Goal: Information Seeking & Learning: Learn about a topic

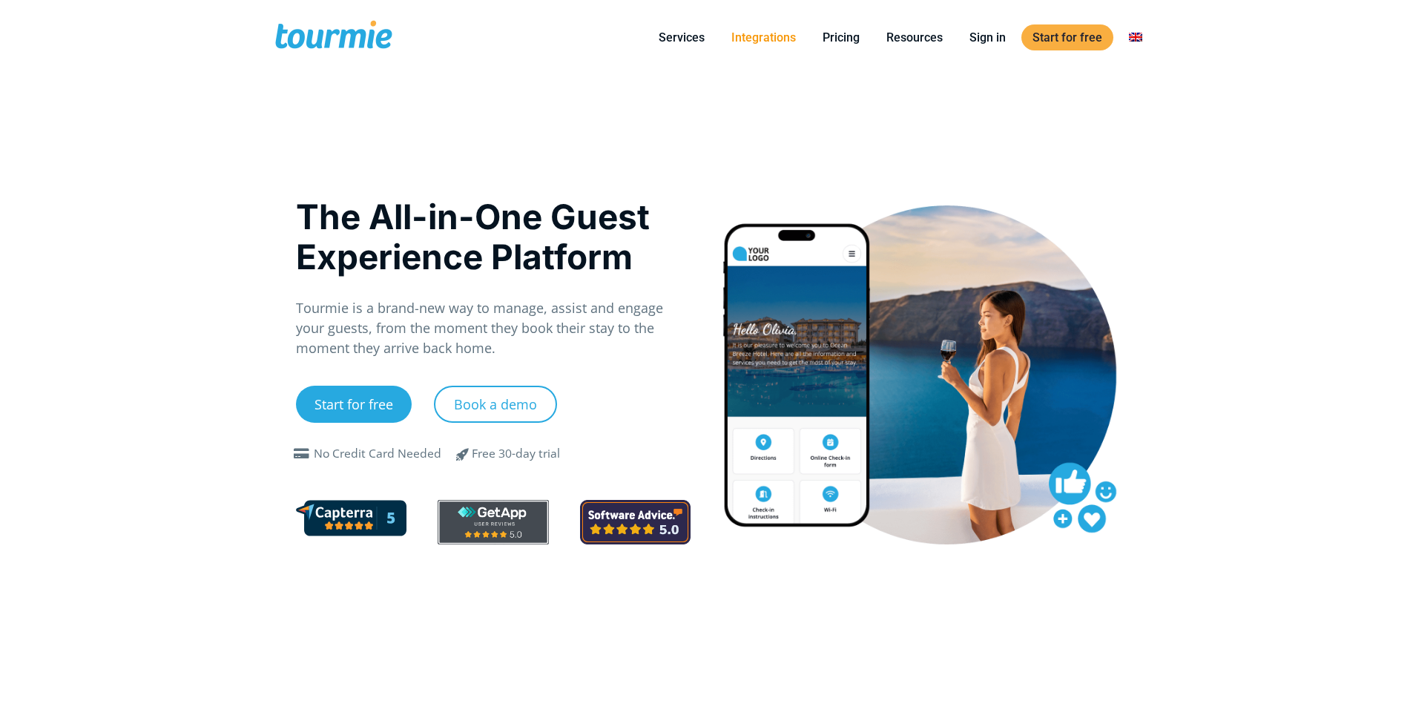
click at [778, 42] on link "Integrations" at bounding box center [763, 37] width 87 height 19
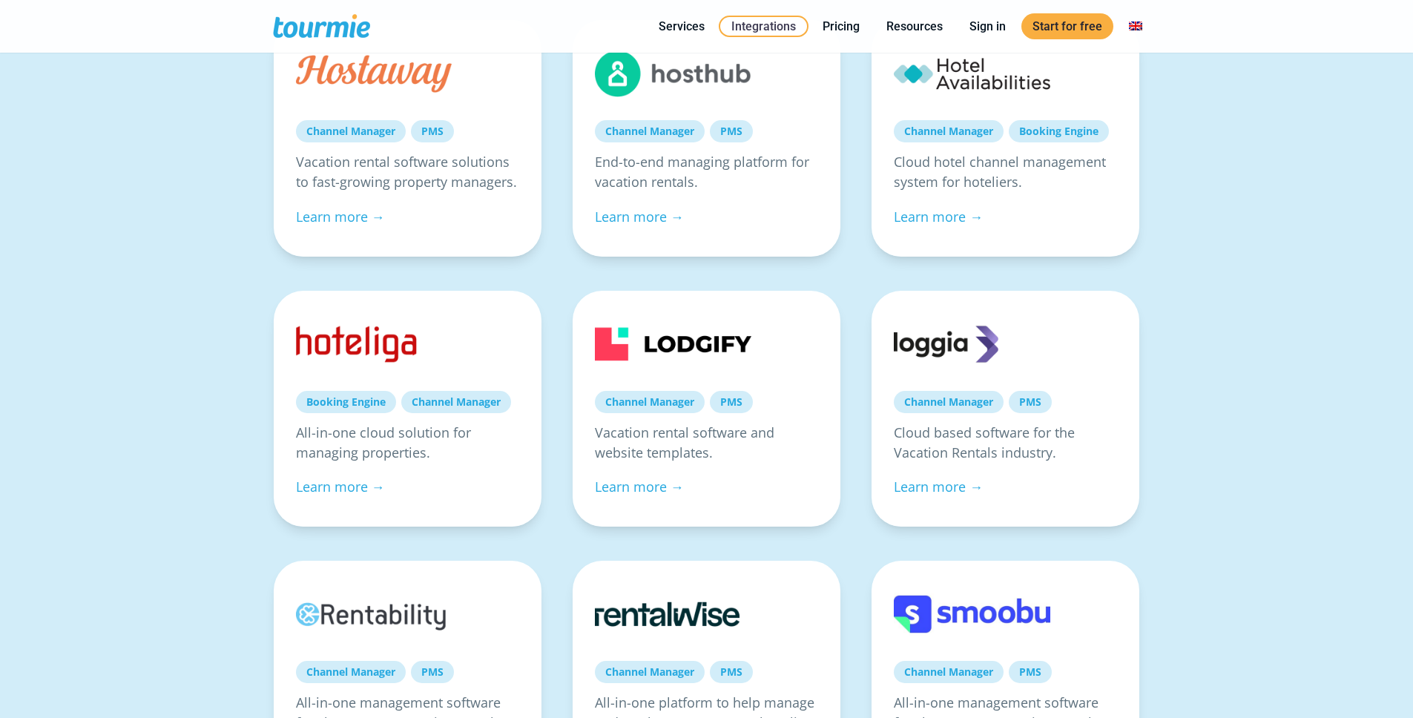
scroll to position [358, 0]
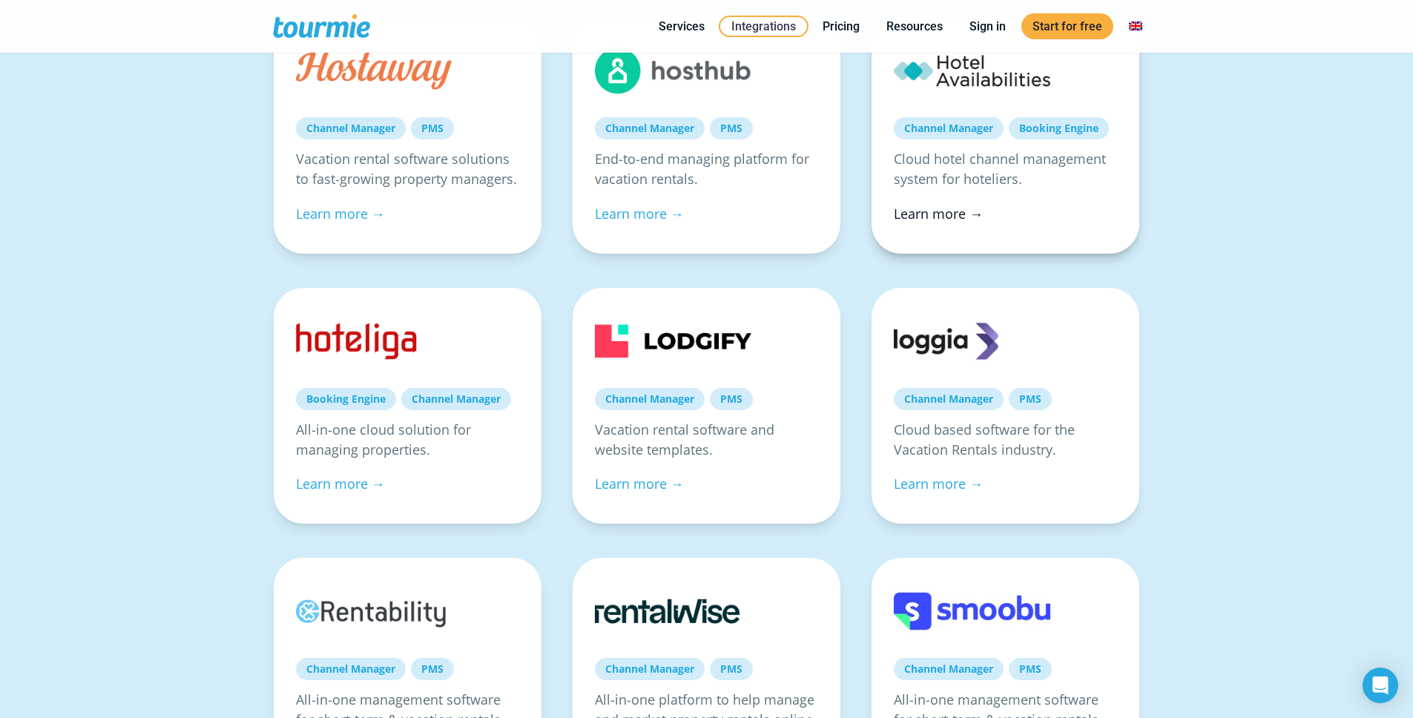
click at [916, 215] on link "Learn more →" at bounding box center [938, 214] width 89 height 18
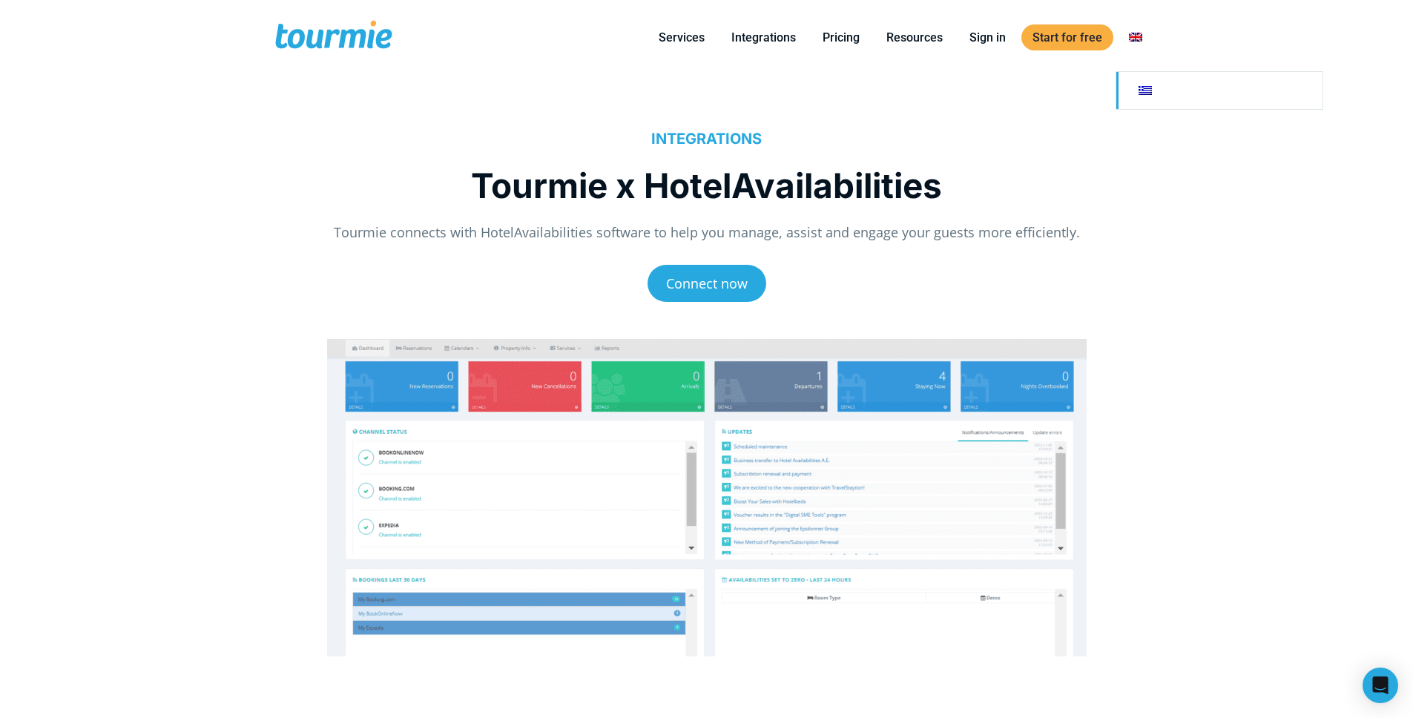
click at [1148, 99] on link "Switch to" at bounding box center [1219, 90] width 206 height 37
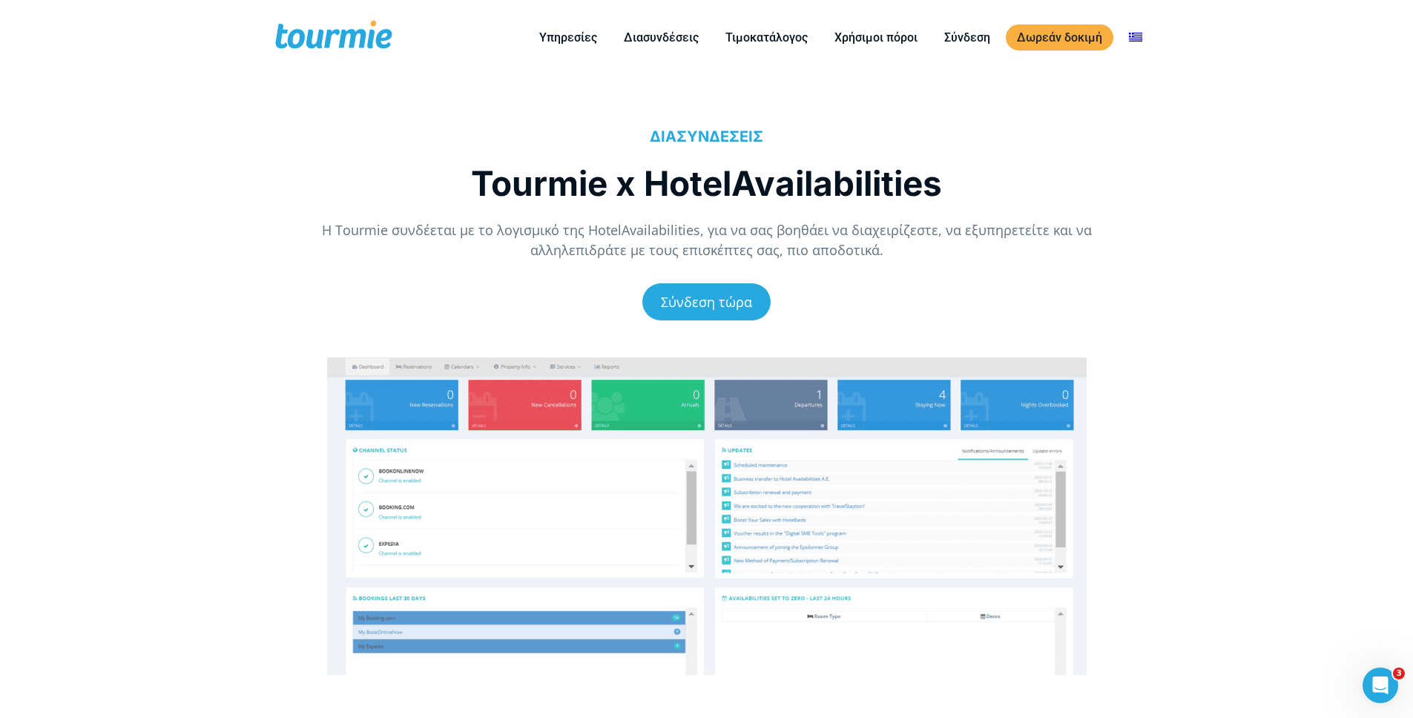
click at [479, 232] on p "H Tourmie συνδέεται με το λογισμικό της HotelAvailabilities, για να σας βοηθάει…" at bounding box center [707, 240] width 822 height 40
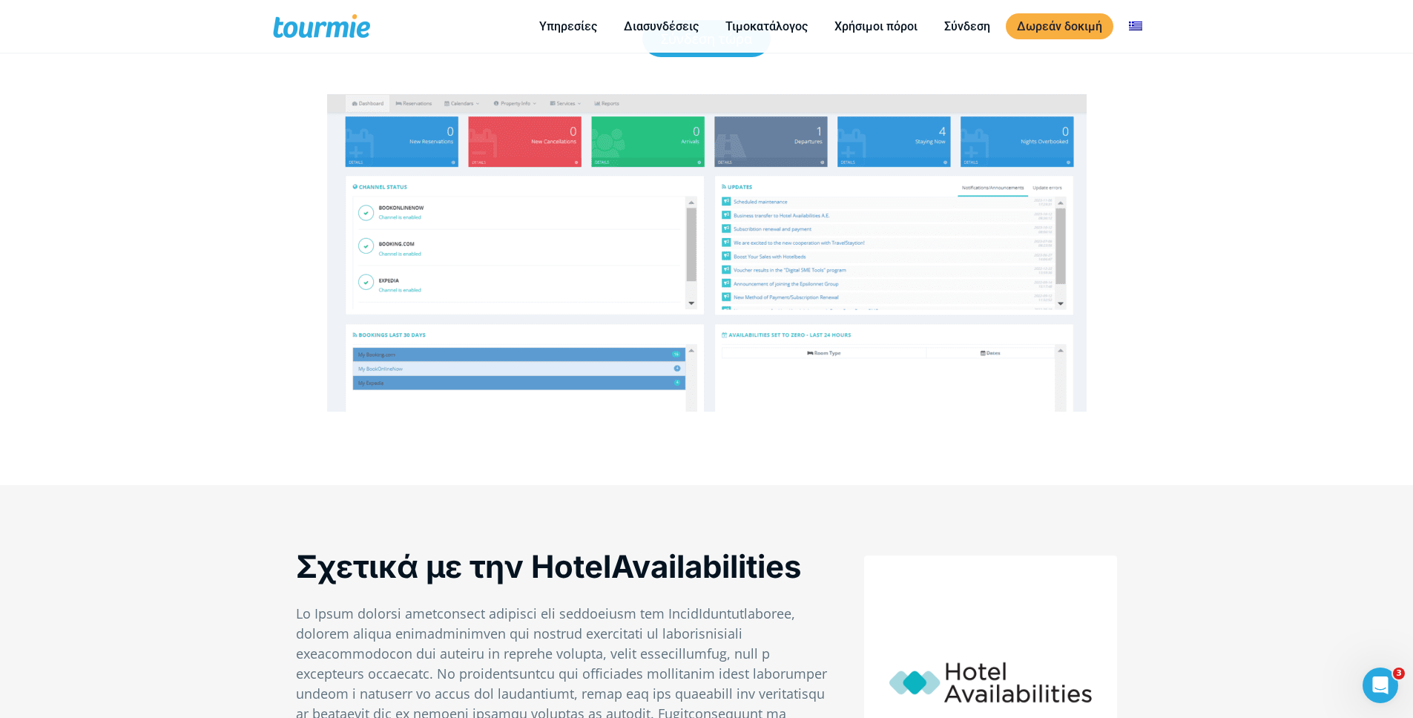
scroll to position [323, 0]
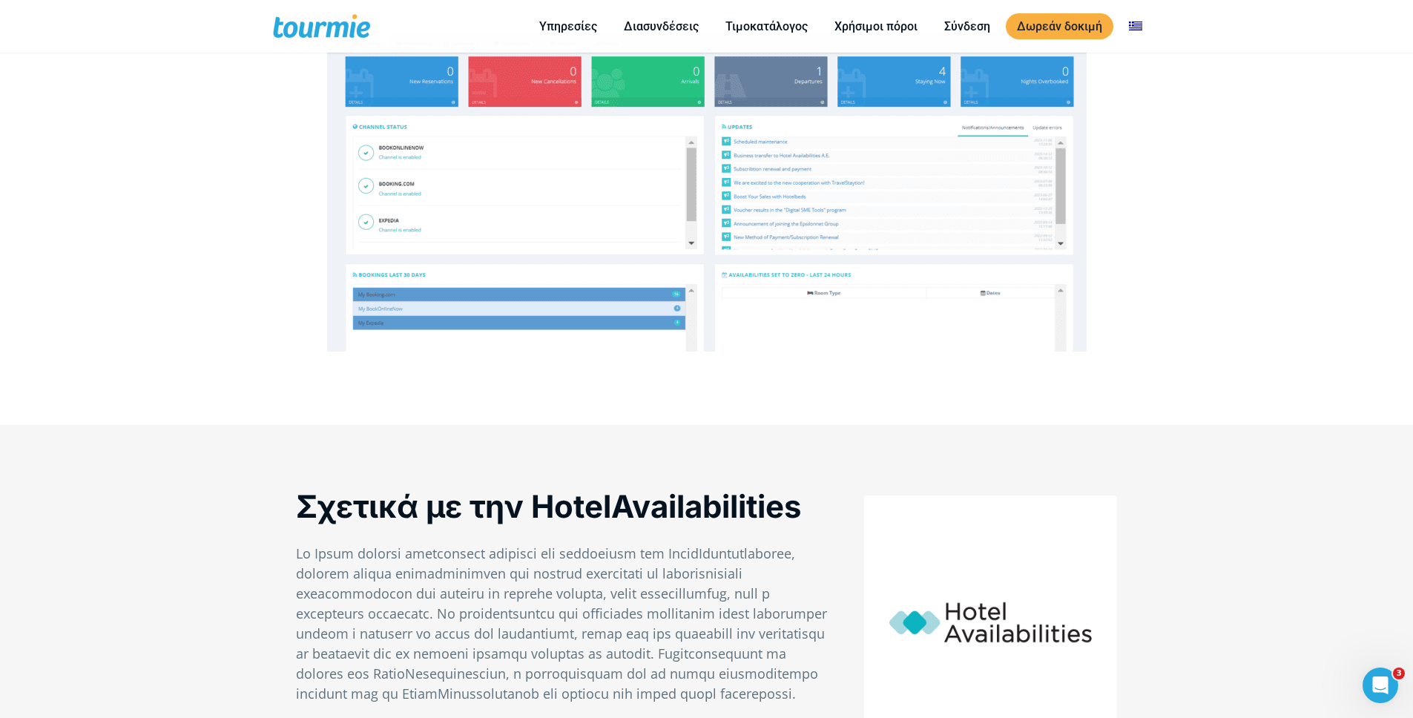
click at [145, 296] on div "ΔΙΑΣΥΝΔΕΣΕΙΣ Tourmie x HotelAvailabilities H Tourmie συνδέεται με το λογισμικό …" at bounding box center [706, 94] width 1413 height 632
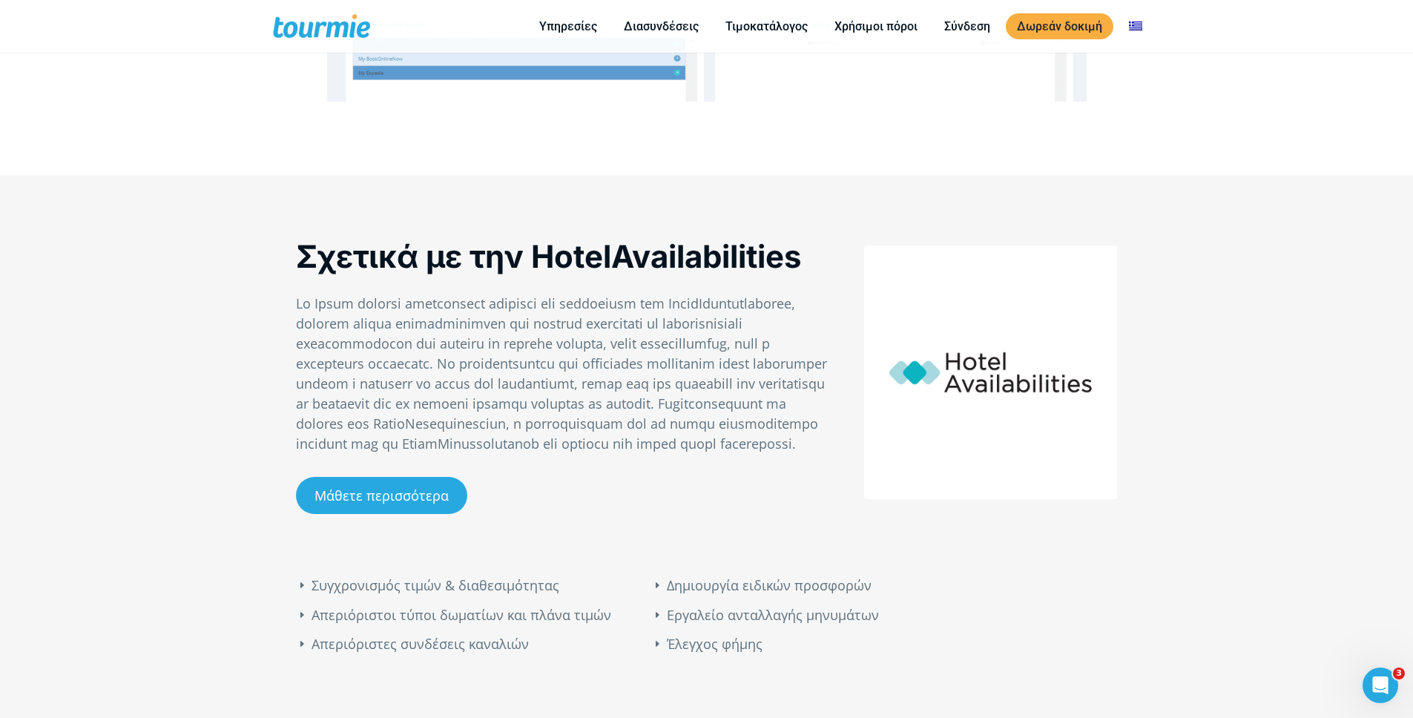
scroll to position [575, 0]
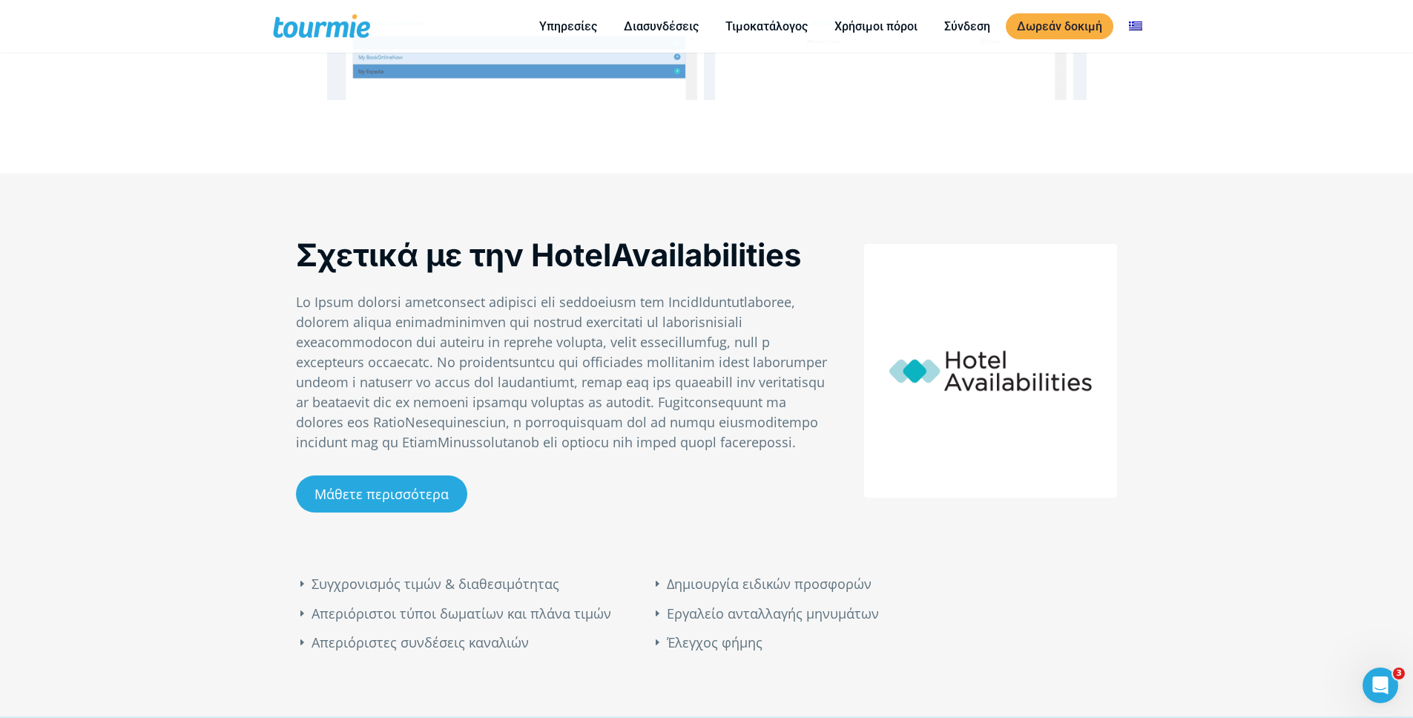
click at [144, 296] on div "Σχετικά με την HotelAvailabilities Μάθετε περισσότερα Συγχρονισμός τιμών & διαθ…" at bounding box center [706, 445] width 1413 height 543
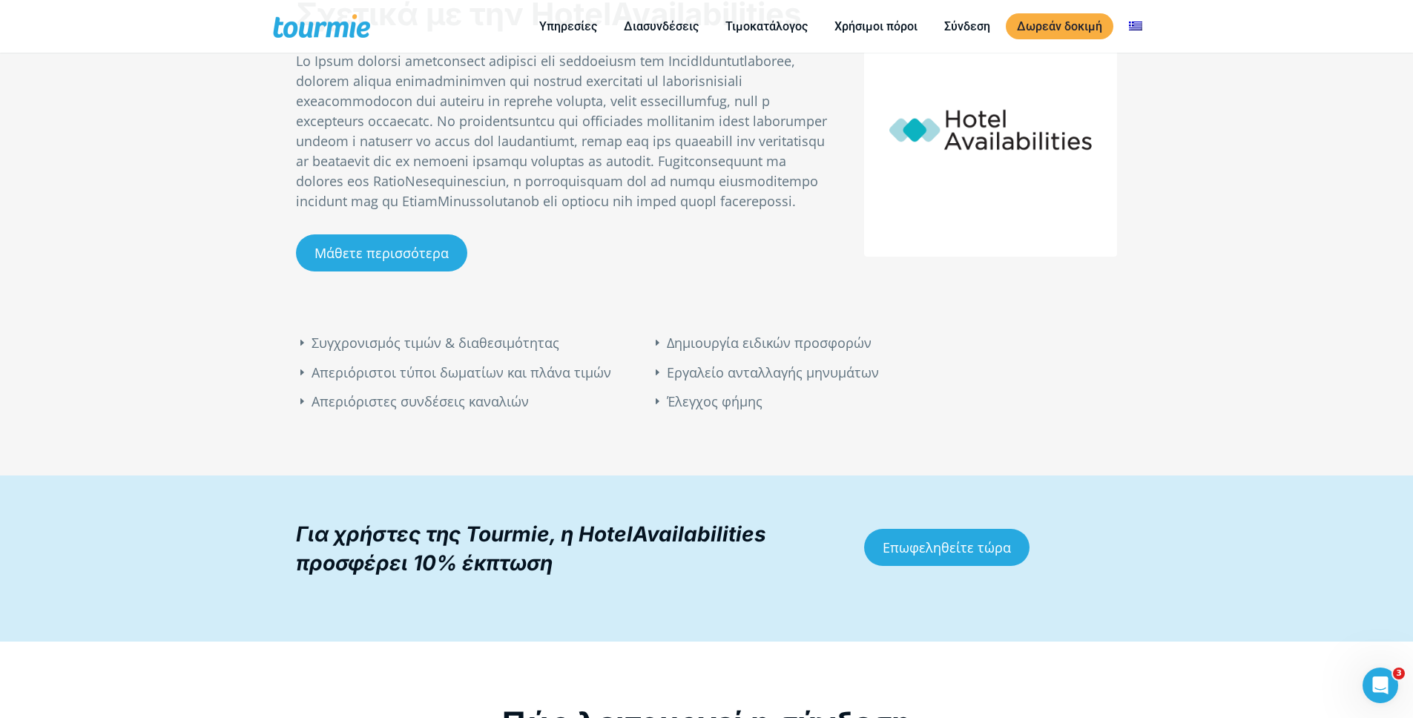
scroll to position [817, 0]
click at [144, 296] on div "Σχετικά με την HotelAvailabilities Μάθετε περισσότερα Συγχρονισμός τιμών & διαθ…" at bounding box center [706, 203] width 1413 height 543
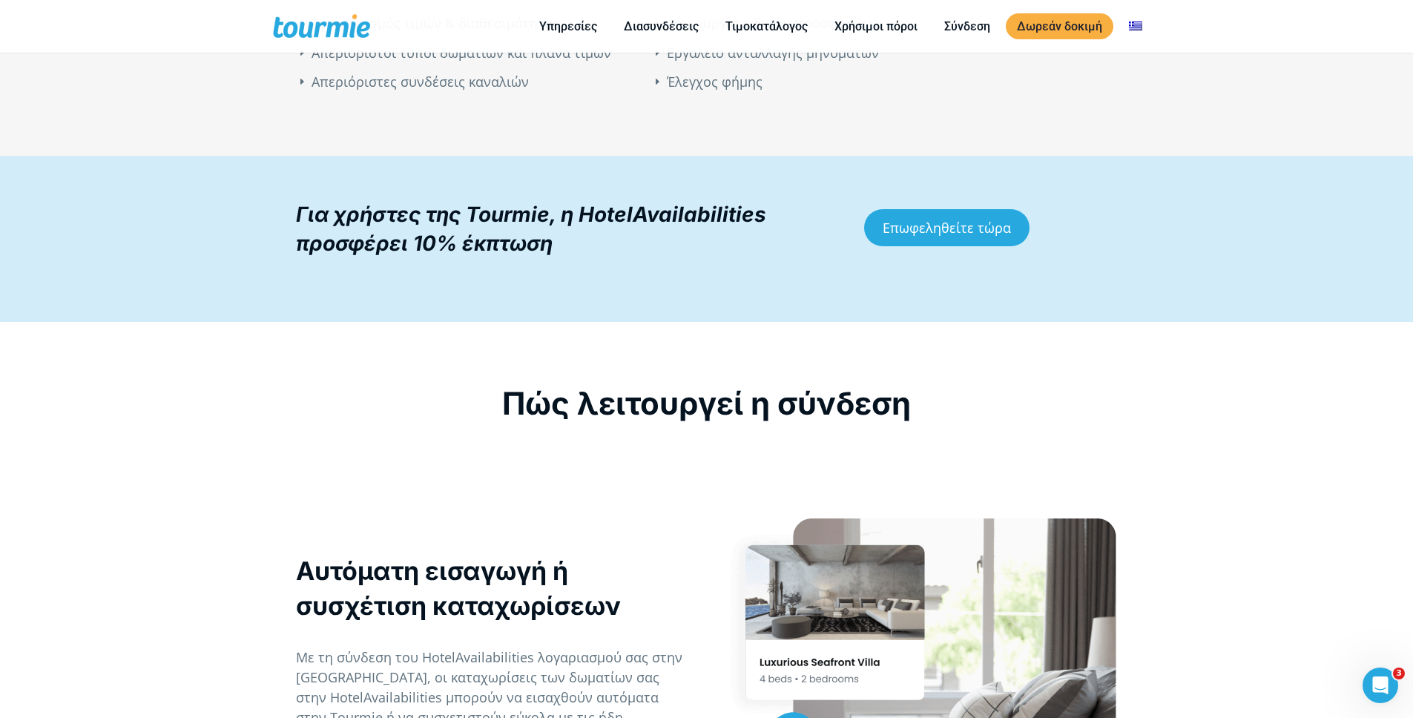
scroll to position [1137, 0]
click at [145, 296] on div "Για χρήστες της Tourmie, η HotelAvailabilities προσφέρει 10% έκπτωση Επωφεληθεί…" at bounding box center [706, 238] width 1413 height 166
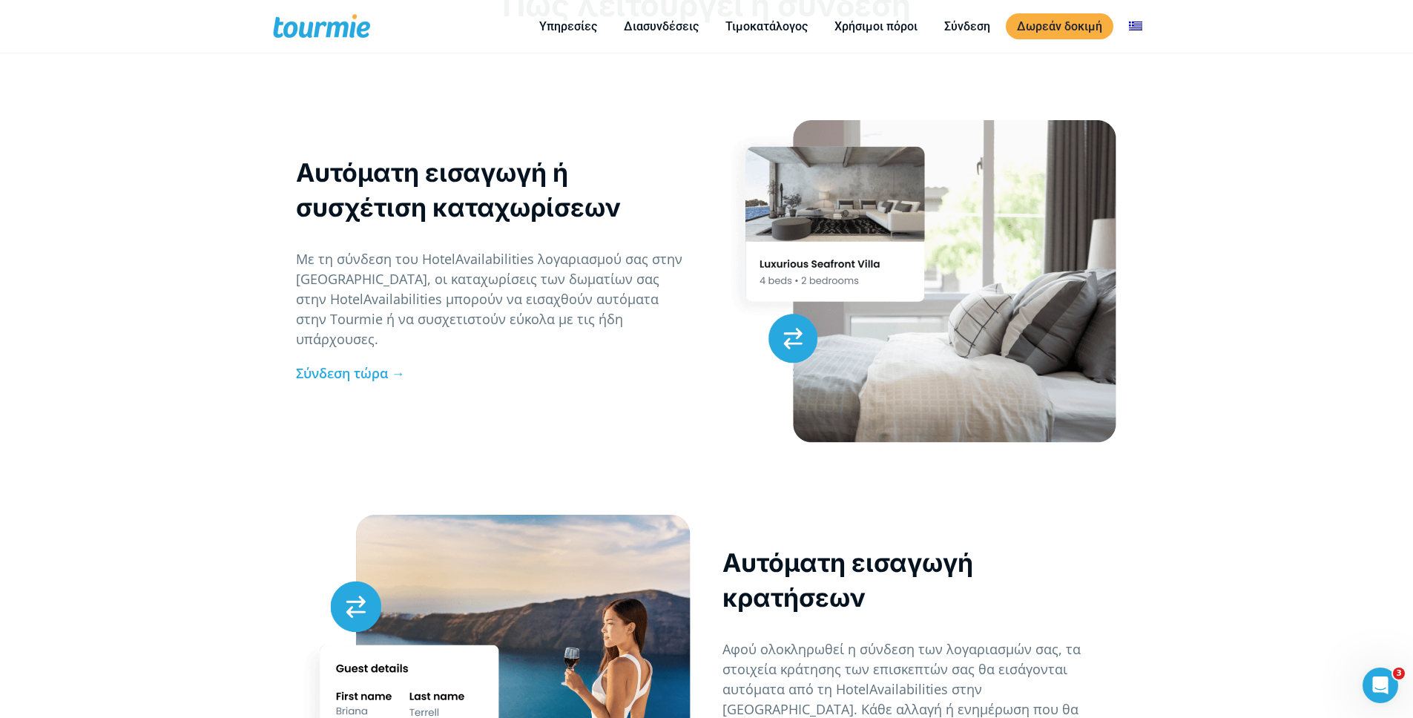
click at [145, 295] on div "Αυτόματη εισαγωγή ή συσχέτιση καταχωρίσεων Με τη σύνδεση του HotelAvailabilitie…" at bounding box center [706, 273] width 1413 height 373
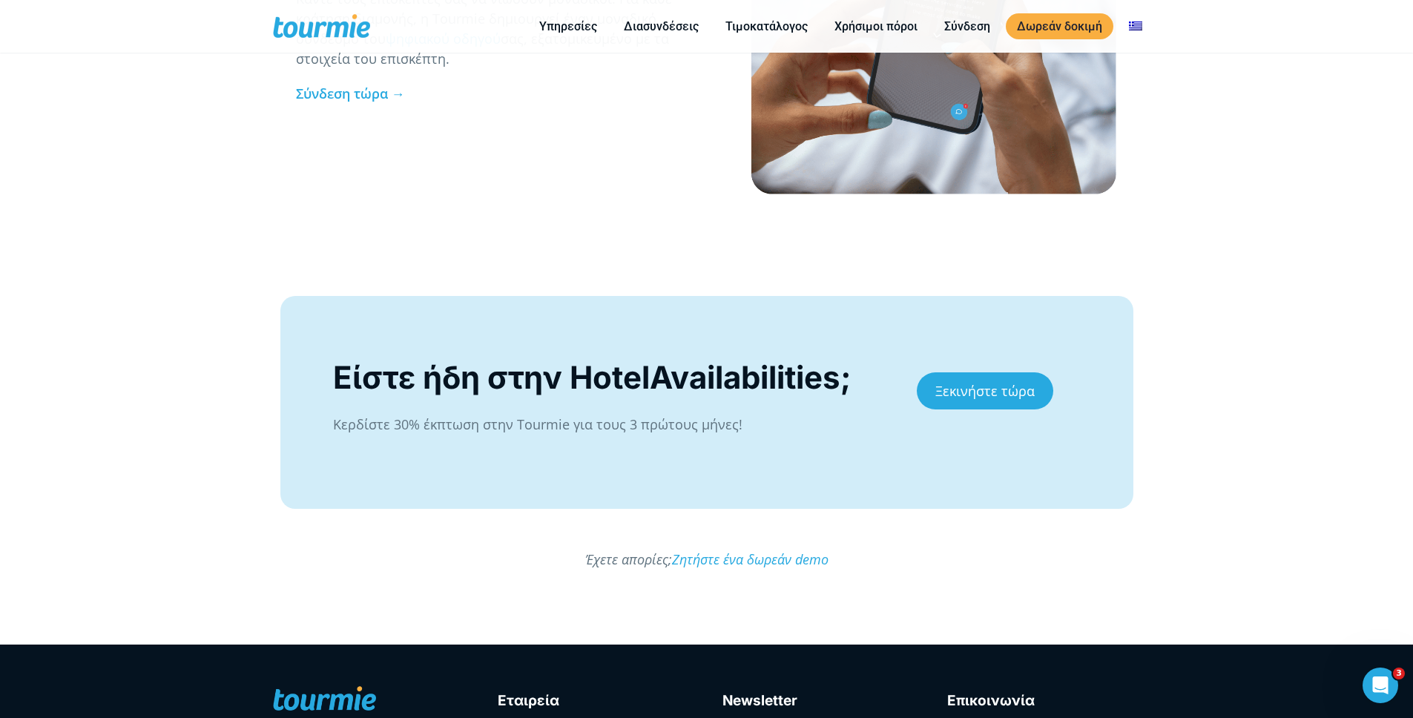
scroll to position [2638, 0]
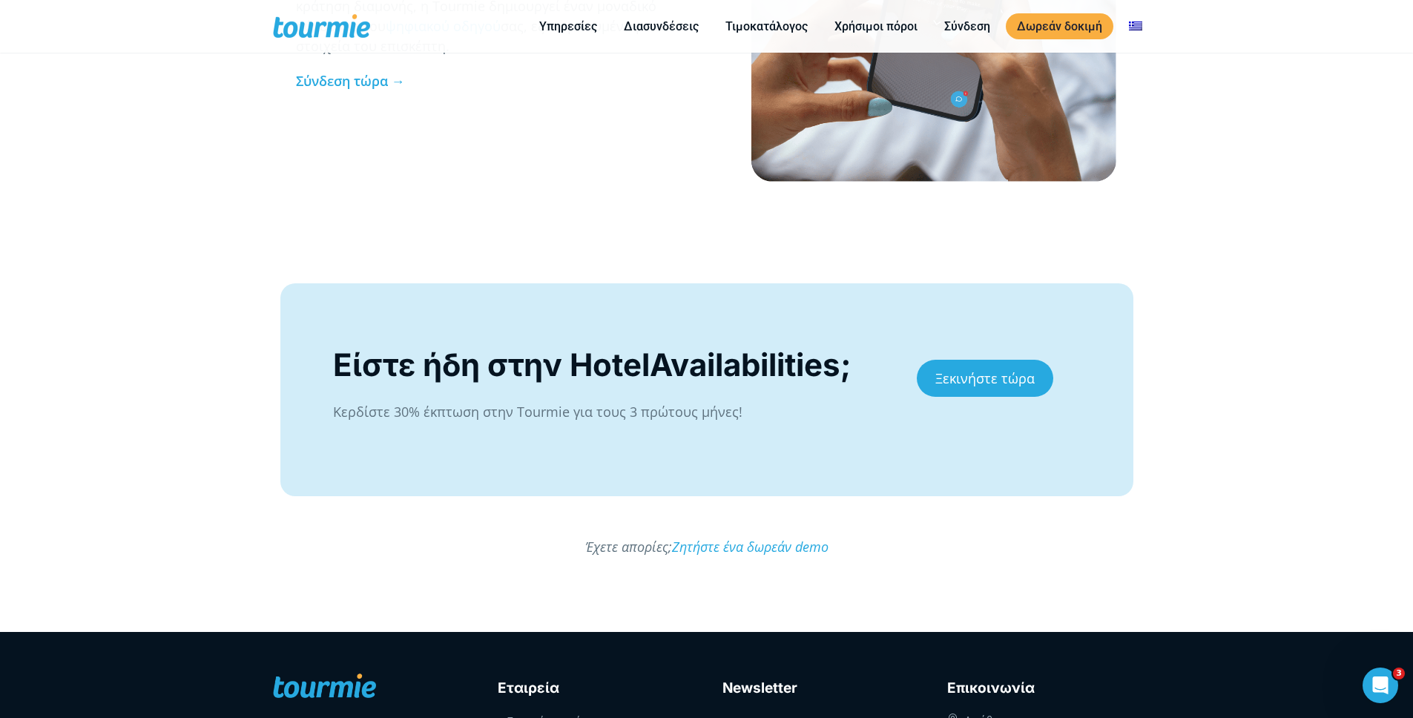
drag, startPoint x: 167, startPoint y: 235, endPoint x: 169, endPoint y: 223, distance: 12.8
